Goal: Task Accomplishment & Management: Manage account settings

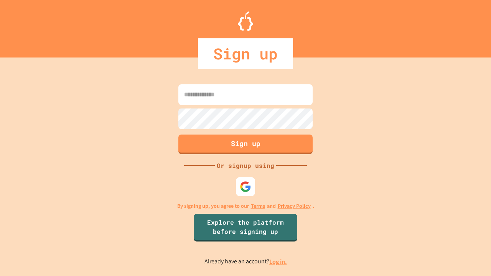
click at [279, 262] on link "Log in." at bounding box center [278, 262] width 18 height 8
